Goal: Transaction & Acquisition: Purchase product/service

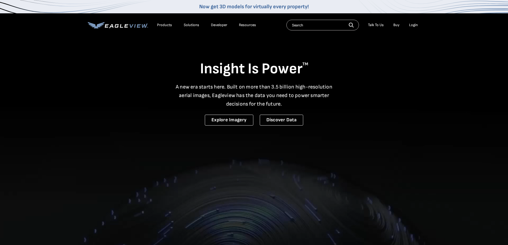
click at [415, 25] on div "Login" at bounding box center [413, 25] width 9 height 5
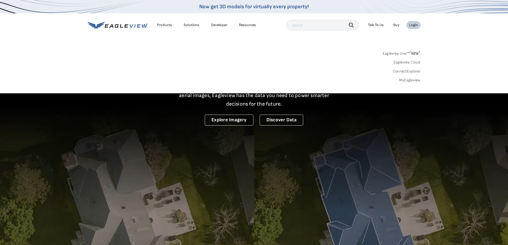
click at [411, 80] on link "MyEagleview" at bounding box center [409, 80] width 21 height 5
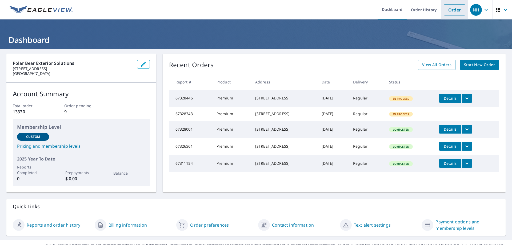
click at [450, 11] on link "Order" at bounding box center [455, 9] width 22 height 11
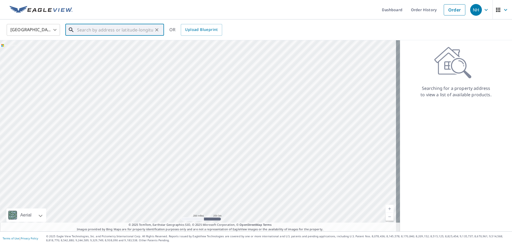
paste input "1506 Burrows Ave Anacortes, WA 98221"
click at [107, 51] on p "Anacortes, WA 98221" at bounding box center [118, 51] width 84 height 5
type input "1506 Burrows Ct Anacortes, WA 98221"
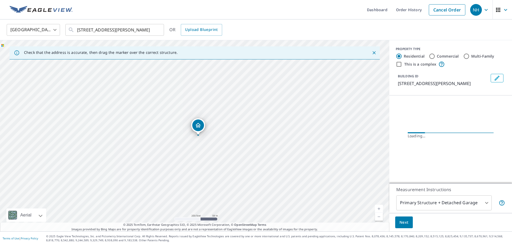
scroll to position [0, 0]
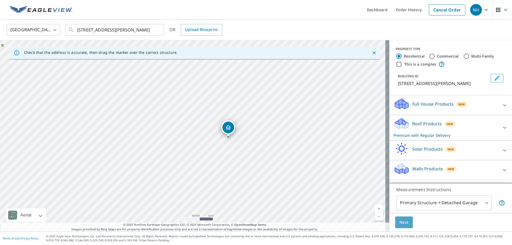
click at [403, 223] on span "Next" at bounding box center [404, 222] width 9 height 7
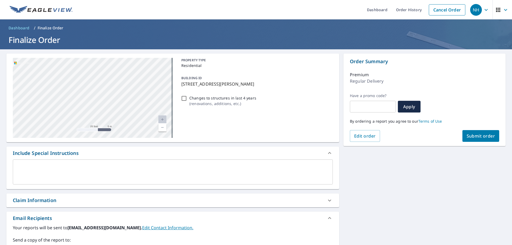
drag, startPoint x: 94, startPoint y: 100, endPoint x: 154, endPoint y: 31, distance: 91.9
click at [154, 31] on div "Dashboard Order History Cancel Order NH Dashboard / Finalize Order Finalize Ord…" at bounding box center [256, 122] width 512 height 245
drag, startPoint x: 163, startPoint y: 100, endPoint x: 148, endPoint y: 62, distance: 40.4
click at [148, 61] on div "1506 Burrows Ct Anacortes, WA 98221" at bounding box center [93, 98] width 160 height 80
drag, startPoint x: 139, startPoint y: 116, endPoint x: 138, endPoint y: 99, distance: 17.4
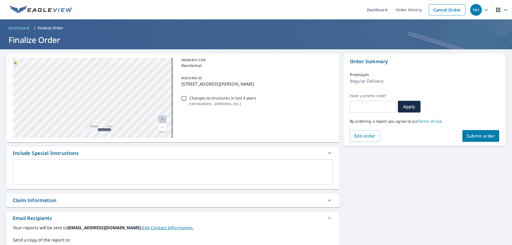
click at [138, 99] on div "1506 Burrows Ct Anacortes, WA 98221" at bounding box center [93, 98] width 160 height 80
click at [478, 136] on span "Submit order" at bounding box center [481, 136] width 29 height 6
checkbox input "true"
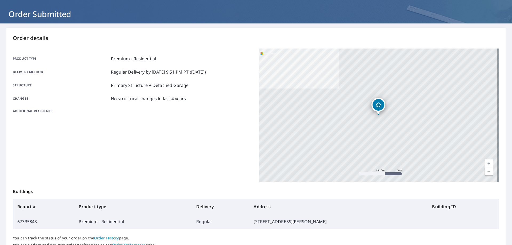
scroll to position [69, 0]
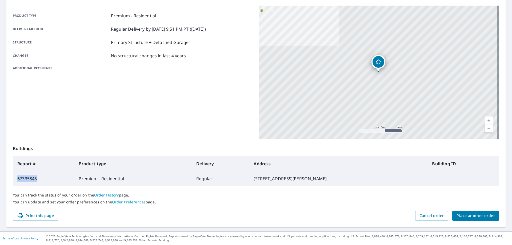
drag, startPoint x: 38, startPoint y: 180, endPoint x: 17, endPoint y: 181, distance: 20.9
click at [17, 181] on td "67335848" at bounding box center [43, 178] width 61 height 15
copy td "67335848"
